Goal: Task Accomplishment & Management: Use online tool/utility

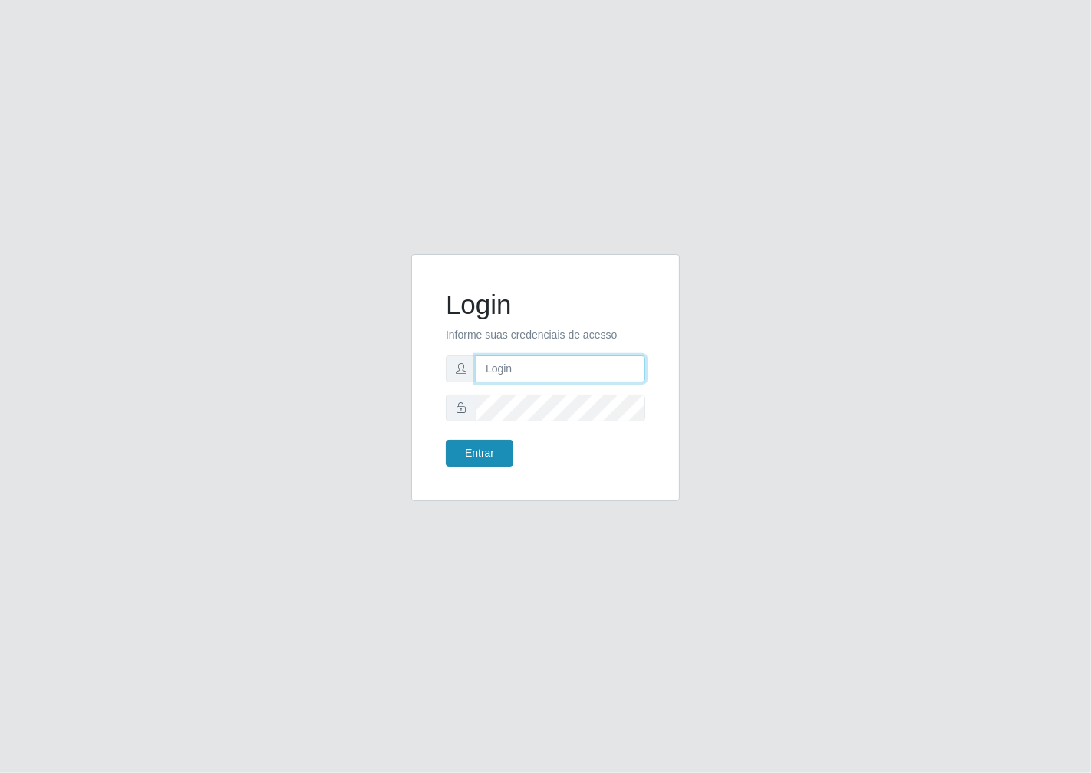
type input "janaina@iwof"
click at [493, 460] on button "Entrar" at bounding box center [480, 453] width 68 height 27
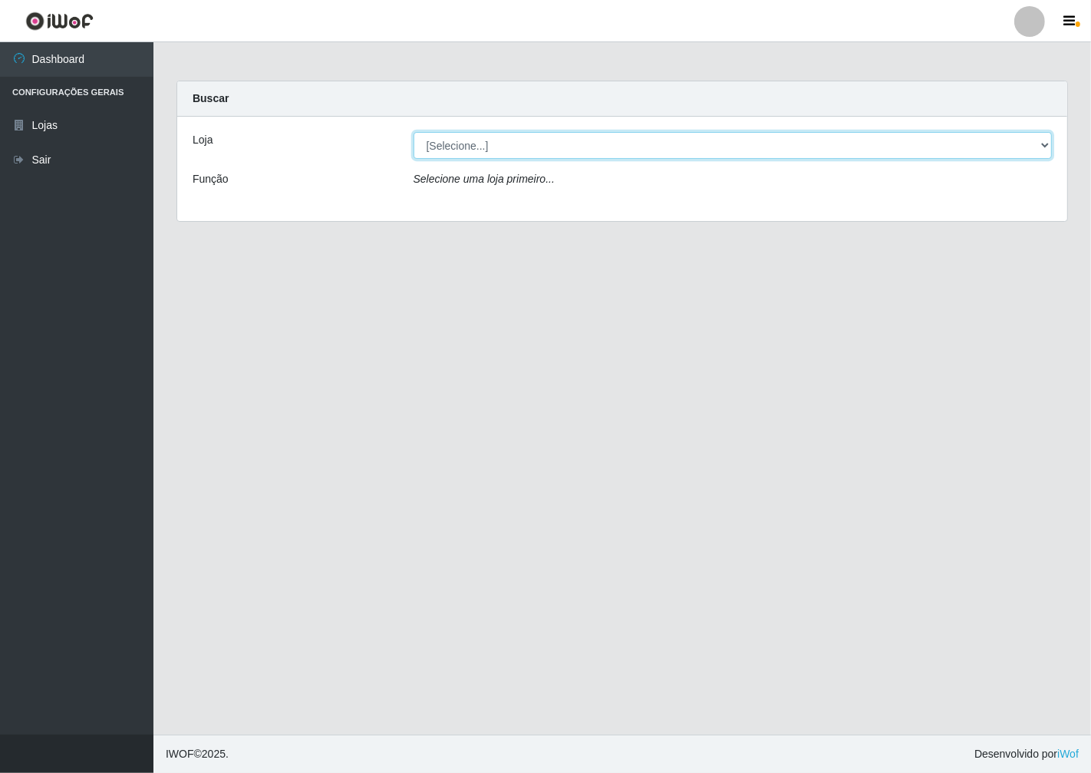
click at [1041, 150] on select "[Selecione...] Minimercado Filezão" at bounding box center [733, 145] width 639 height 27
select select "204"
click at [414, 132] on select "[Selecione...] Minimercado Filezão" at bounding box center [733, 145] width 639 height 27
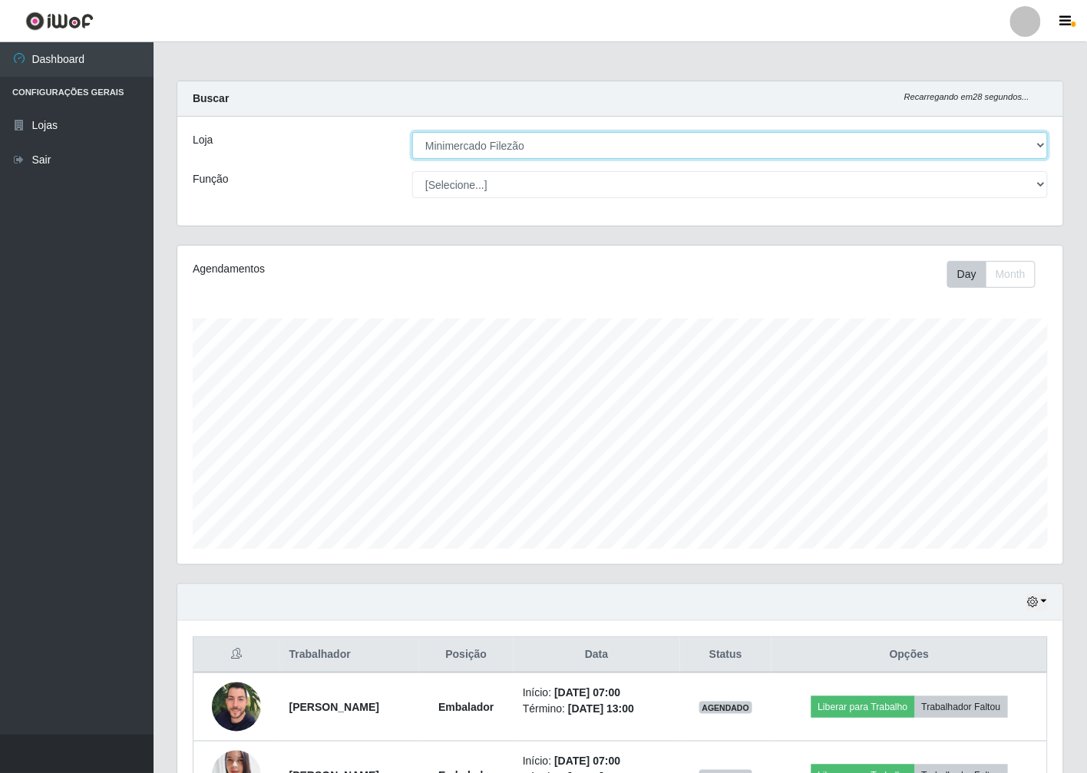
scroll to position [318, 886]
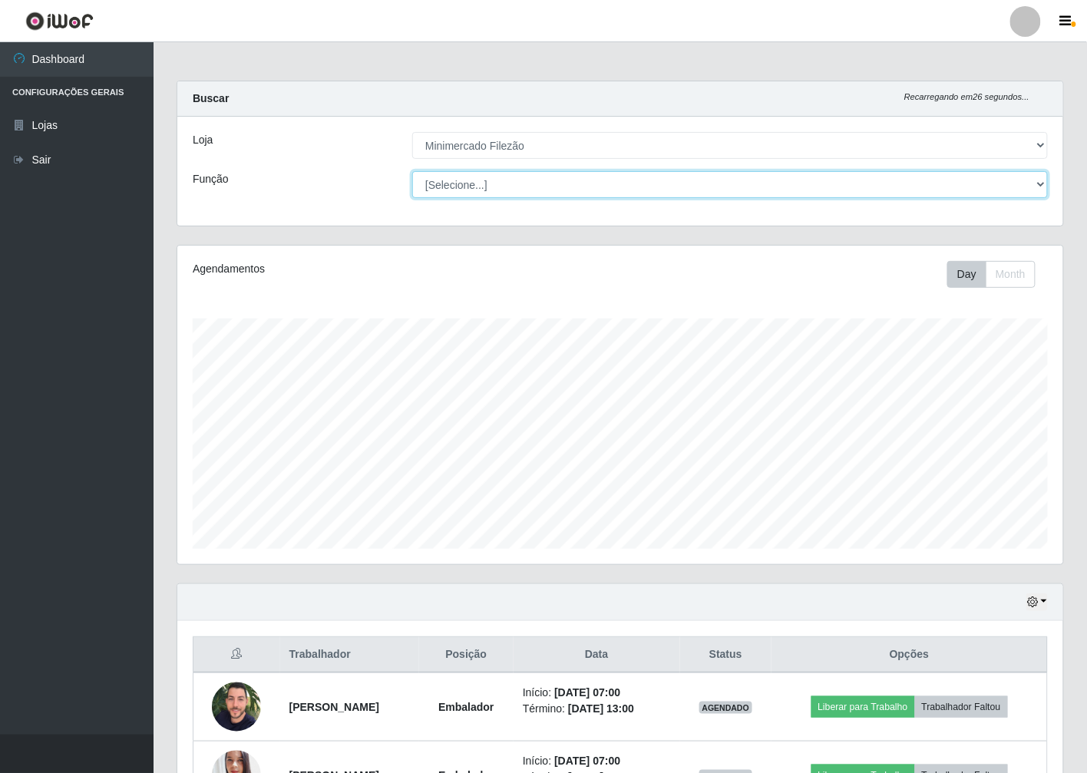
click at [1041, 185] on select "[Selecione...] ASG ASG + ASG ++ Auxiliar de Estacionamento Auxiliar de Estacion…" at bounding box center [729, 184] width 635 height 27
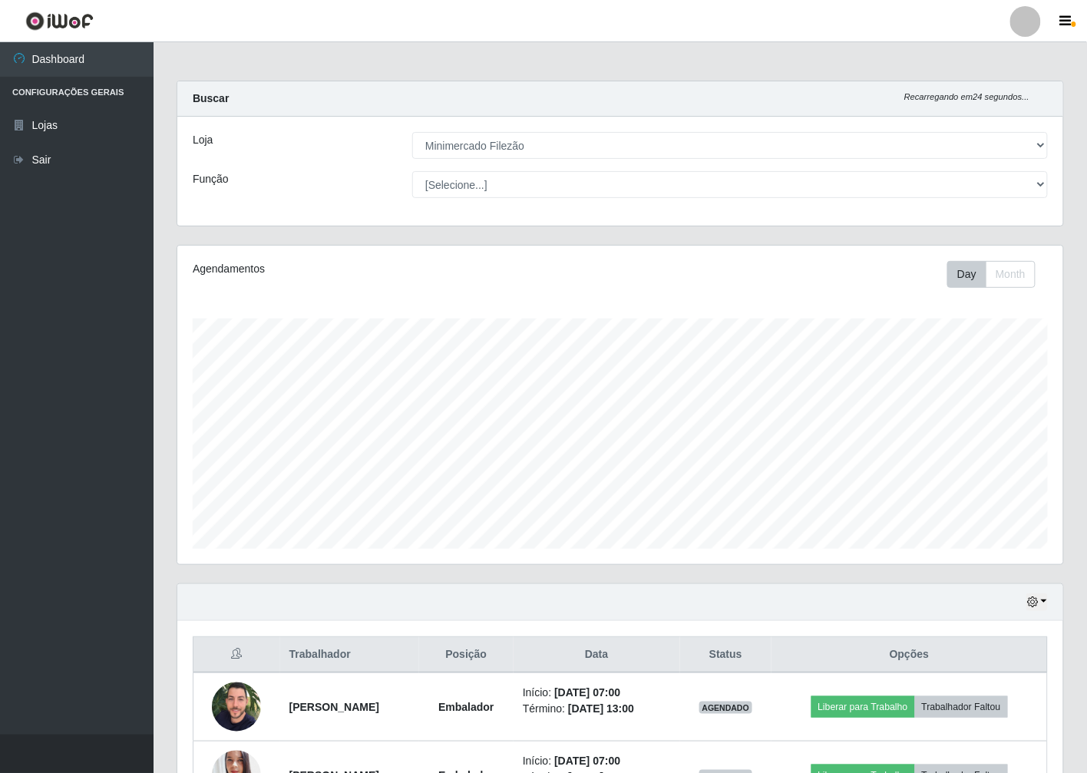
click at [1071, 75] on main "Carregando... Buscar Recarregando em 24 segundos... Loja [Selecione...] Minimer…" at bounding box center [619, 443] width 933 height 802
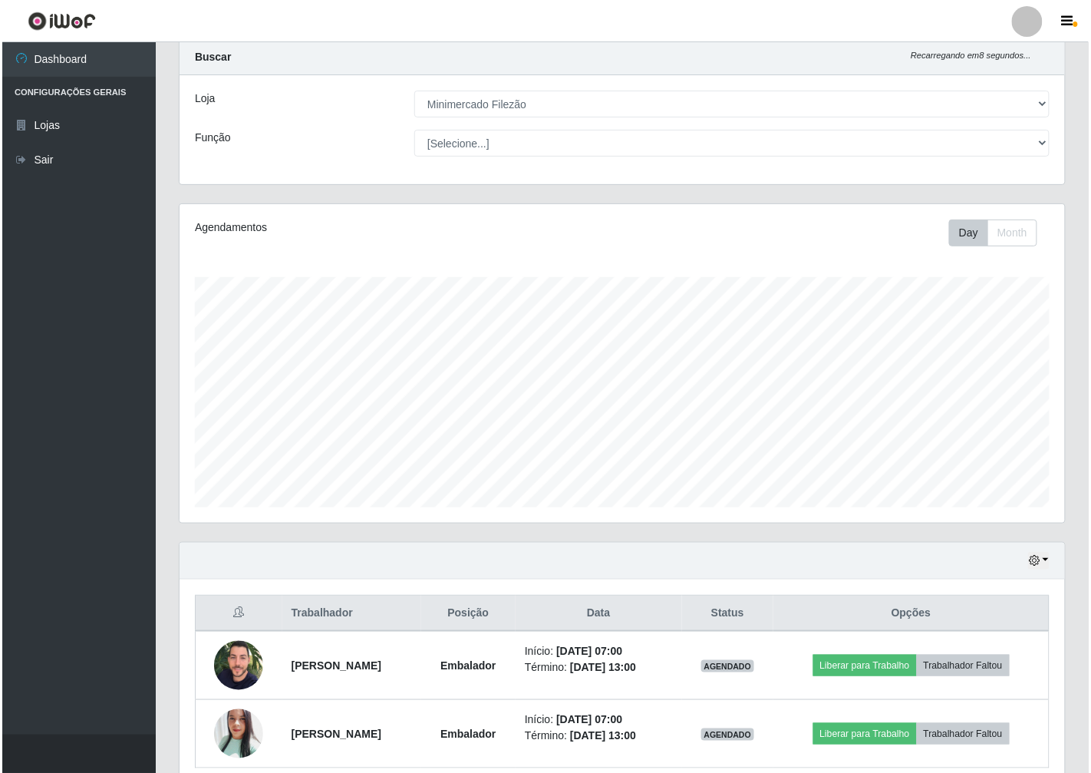
scroll to position [110, 0]
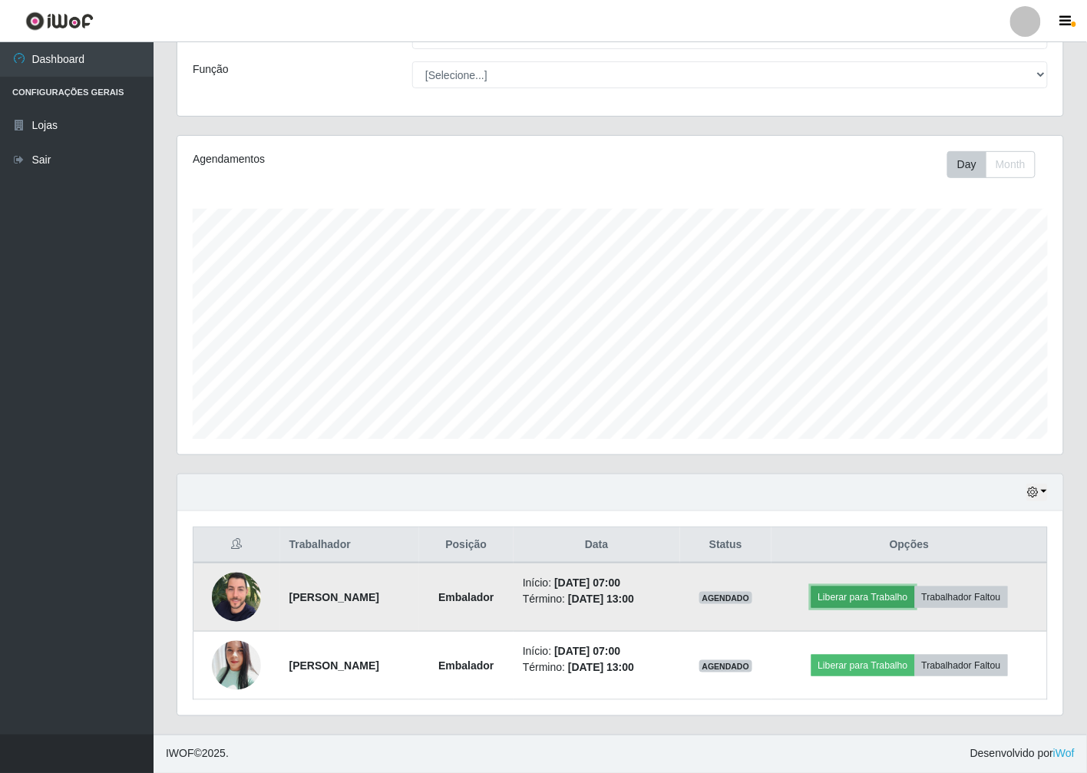
click at [893, 593] on button "Liberar para Trabalho" at bounding box center [863, 596] width 104 height 21
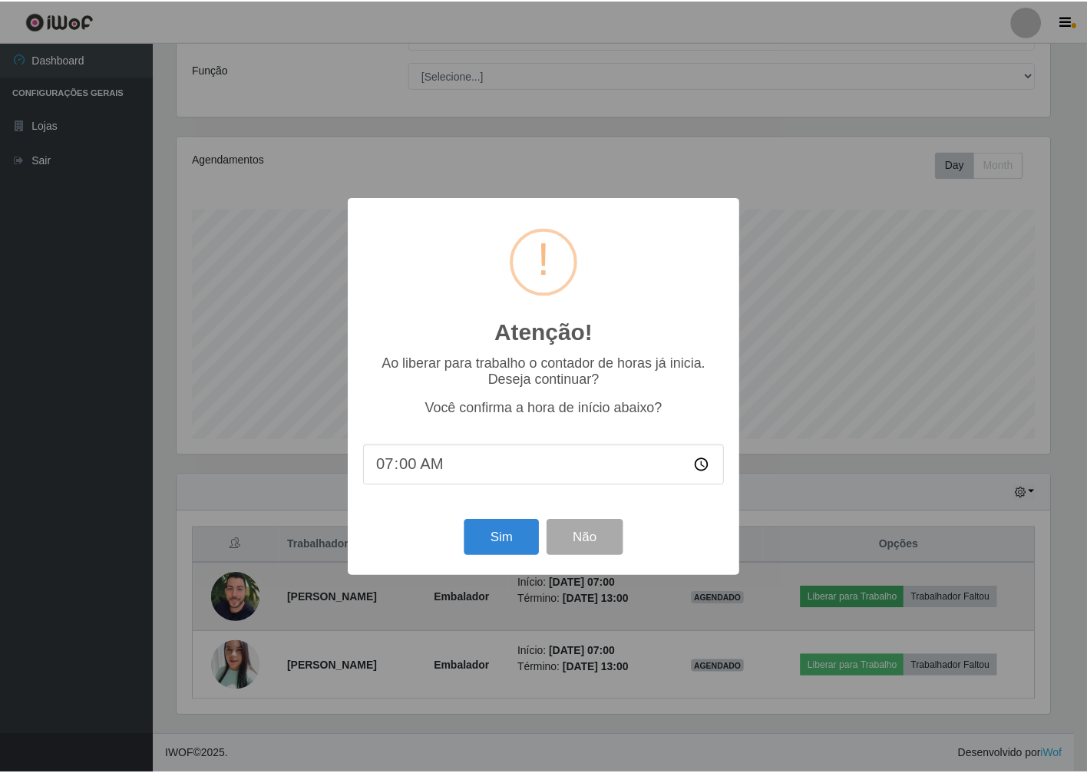
scroll to position [318, 876]
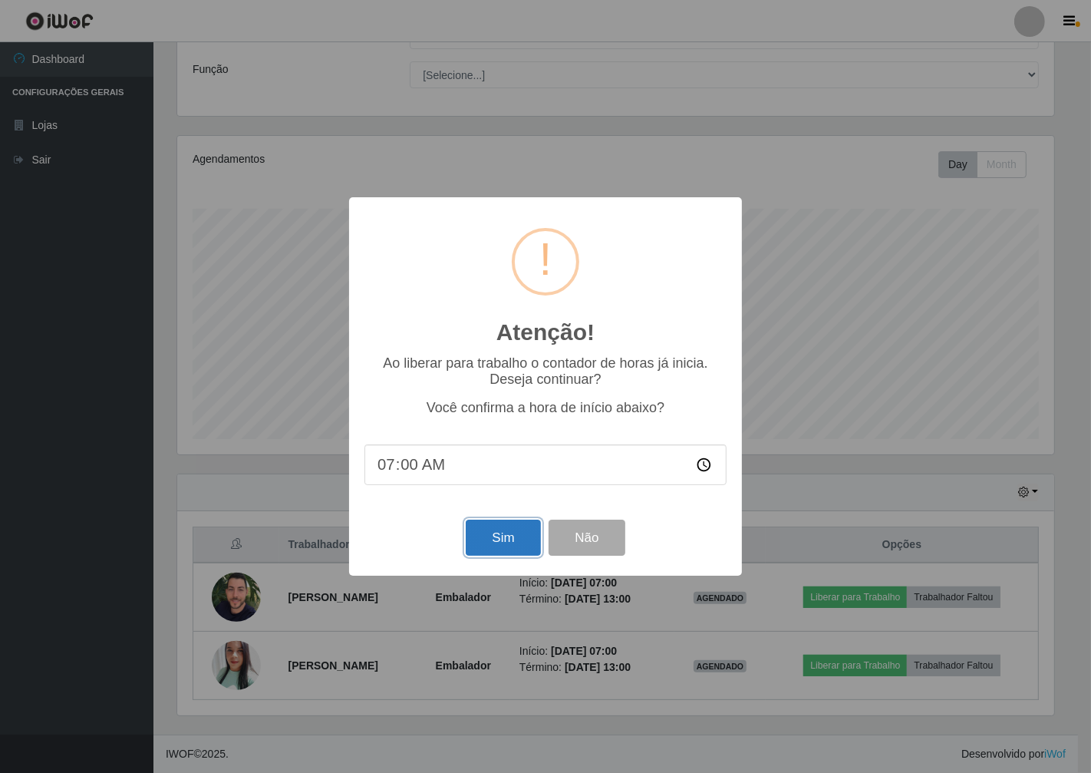
click at [480, 550] on button "Sim" at bounding box center [503, 538] width 74 height 36
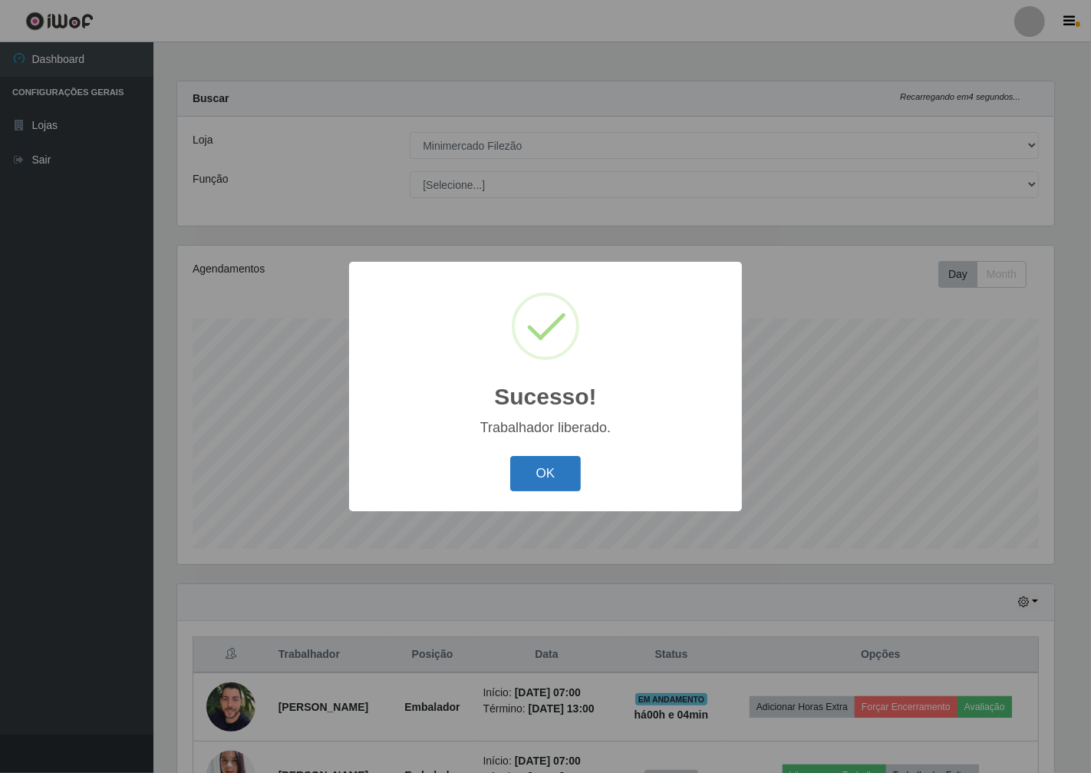
click at [563, 476] on button "OK" at bounding box center [545, 474] width 71 height 36
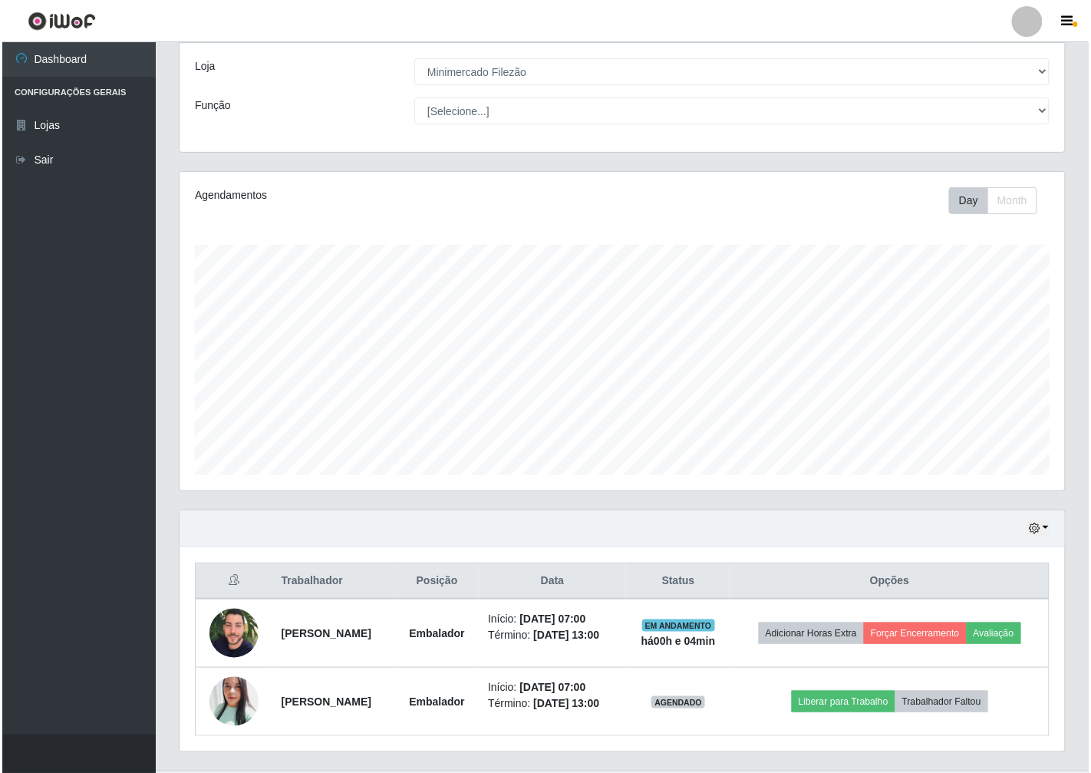
scroll to position [110, 0]
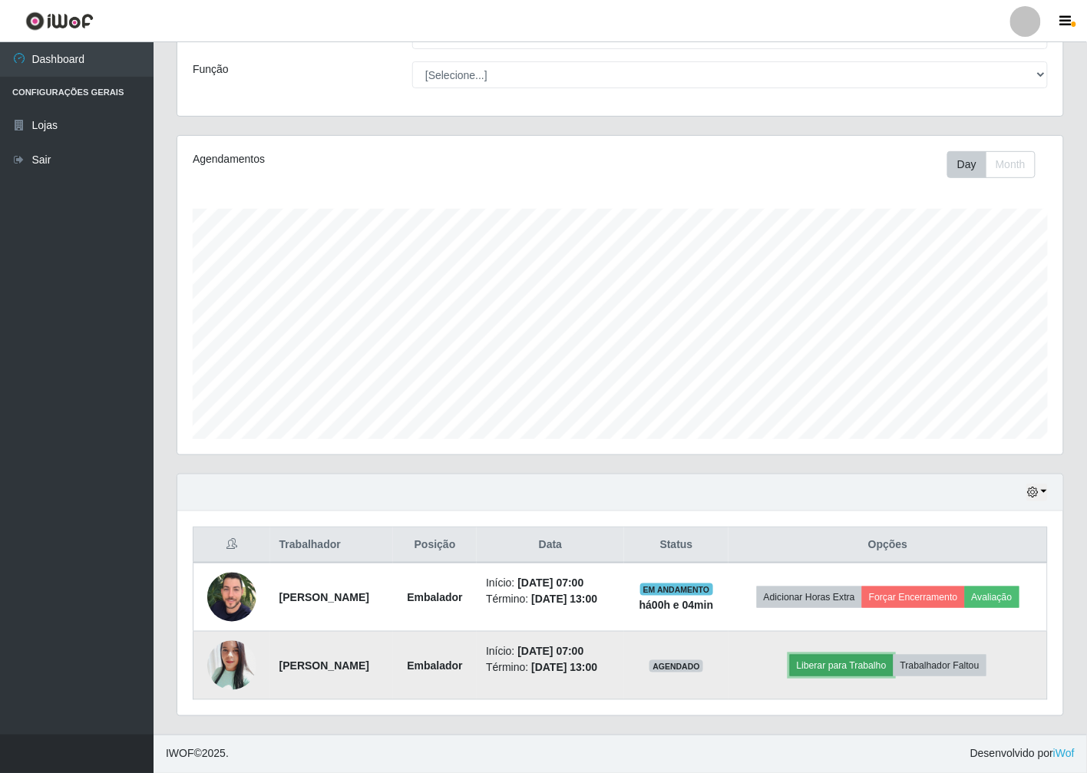
click at [853, 661] on button "Liberar para Trabalho" at bounding box center [842, 665] width 104 height 21
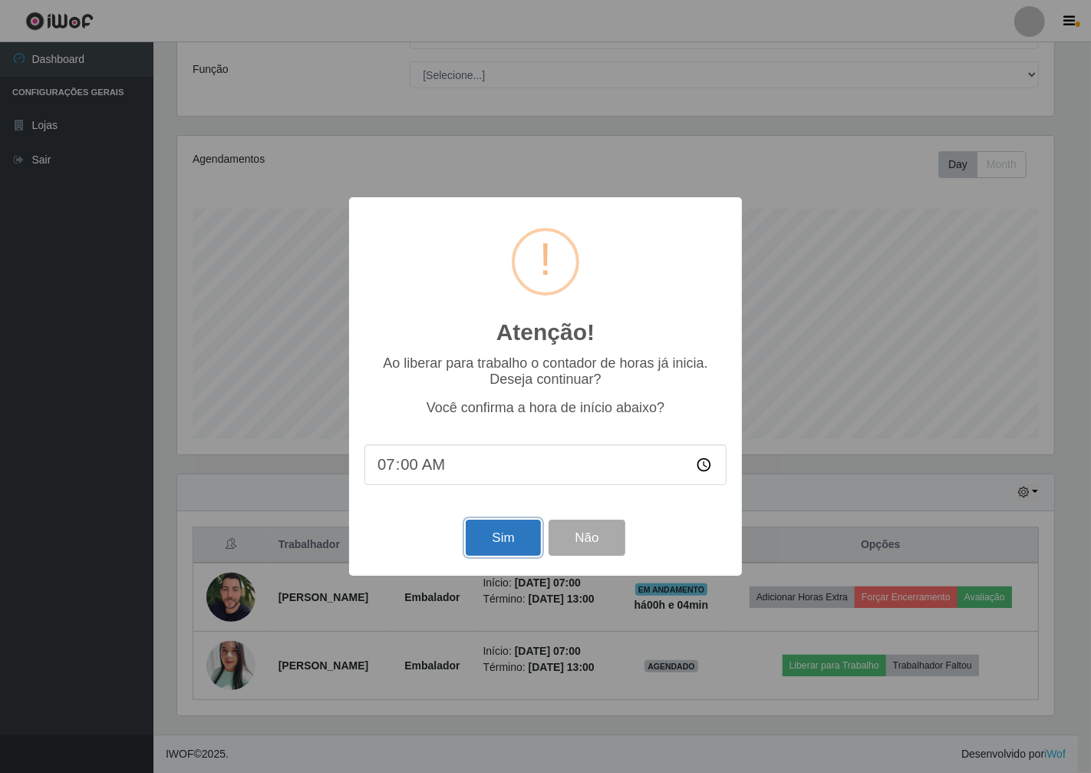
click at [508, 537] on button "Sim" at bounding box center [503, 538] width 74 height 36
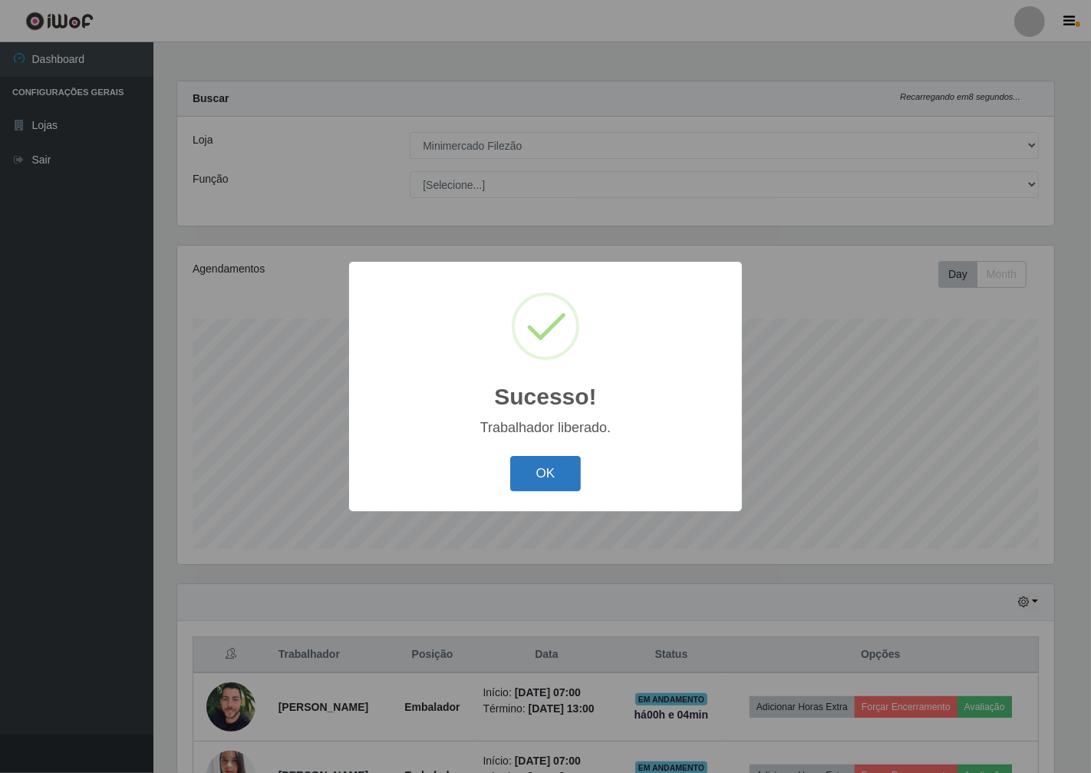
click at [553, 470] on button "OK" at bounding box center [545, 474] width 71 height 36
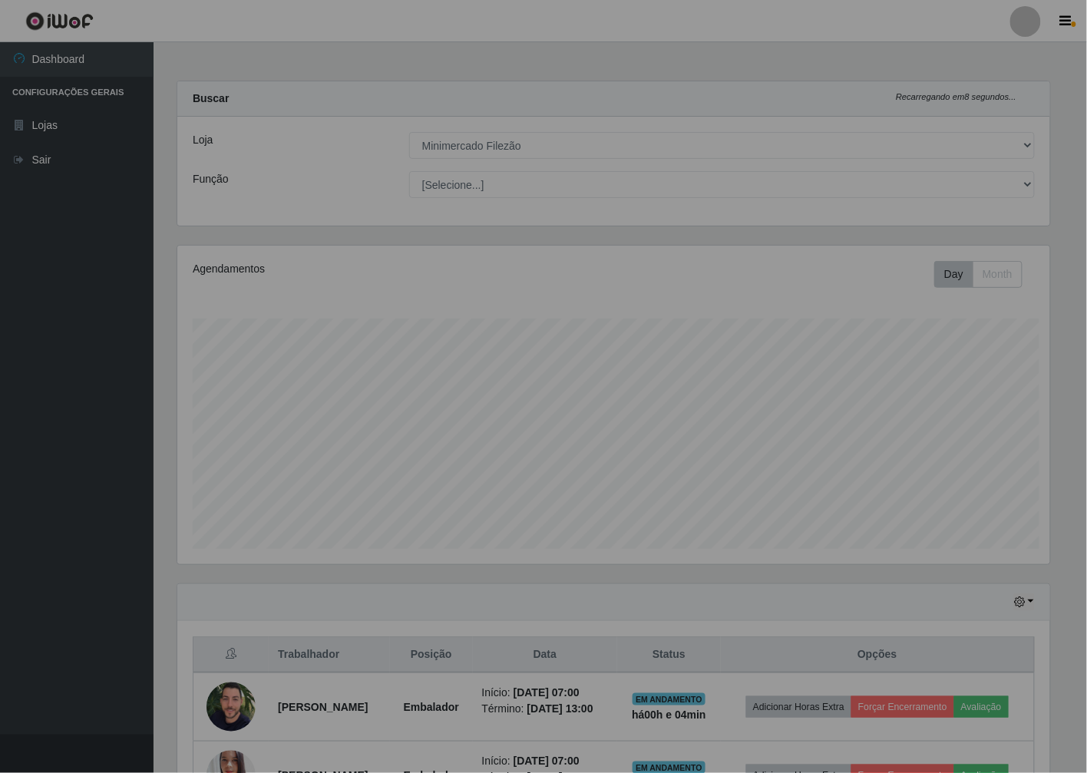
scroll to position [318, 886]
